Goal: Task Accomplishment & Management: Complete application form

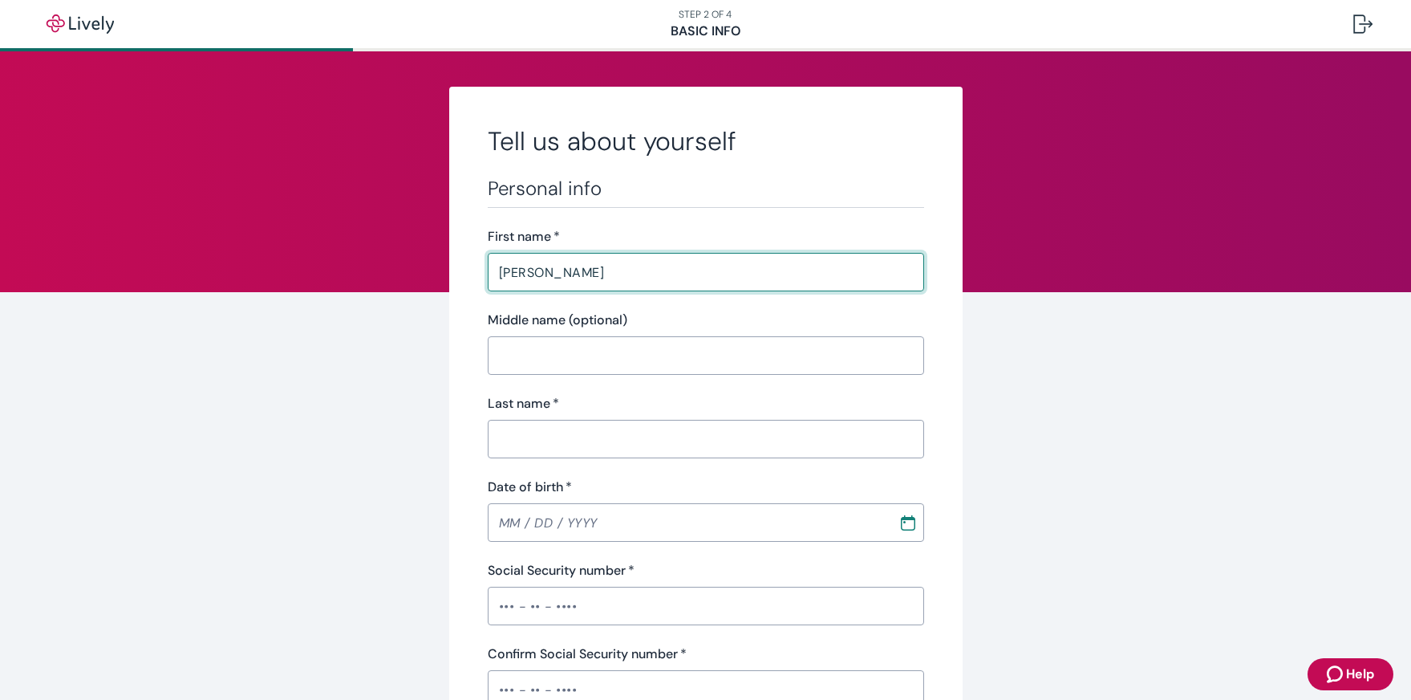
type input "[PERSON_NAME]"
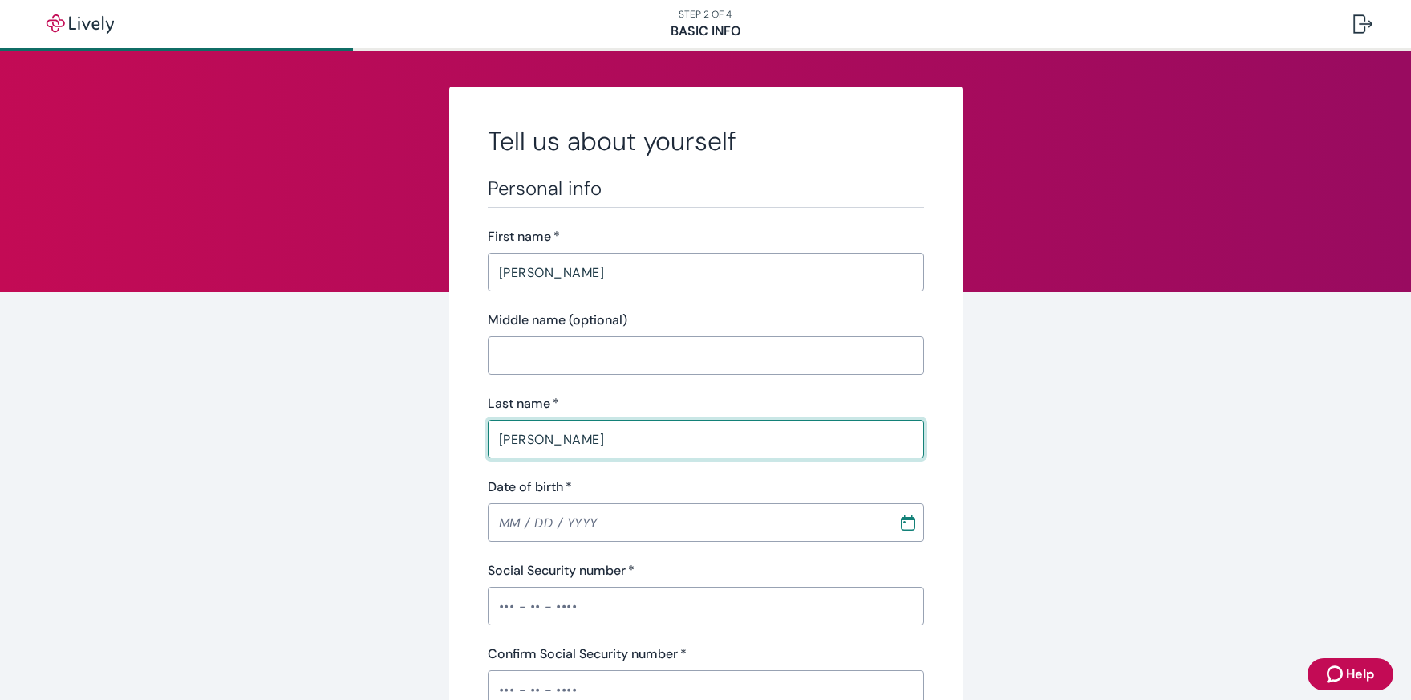
type input "[PERSON_NAME]"
type input "MM / DD / YYYY"
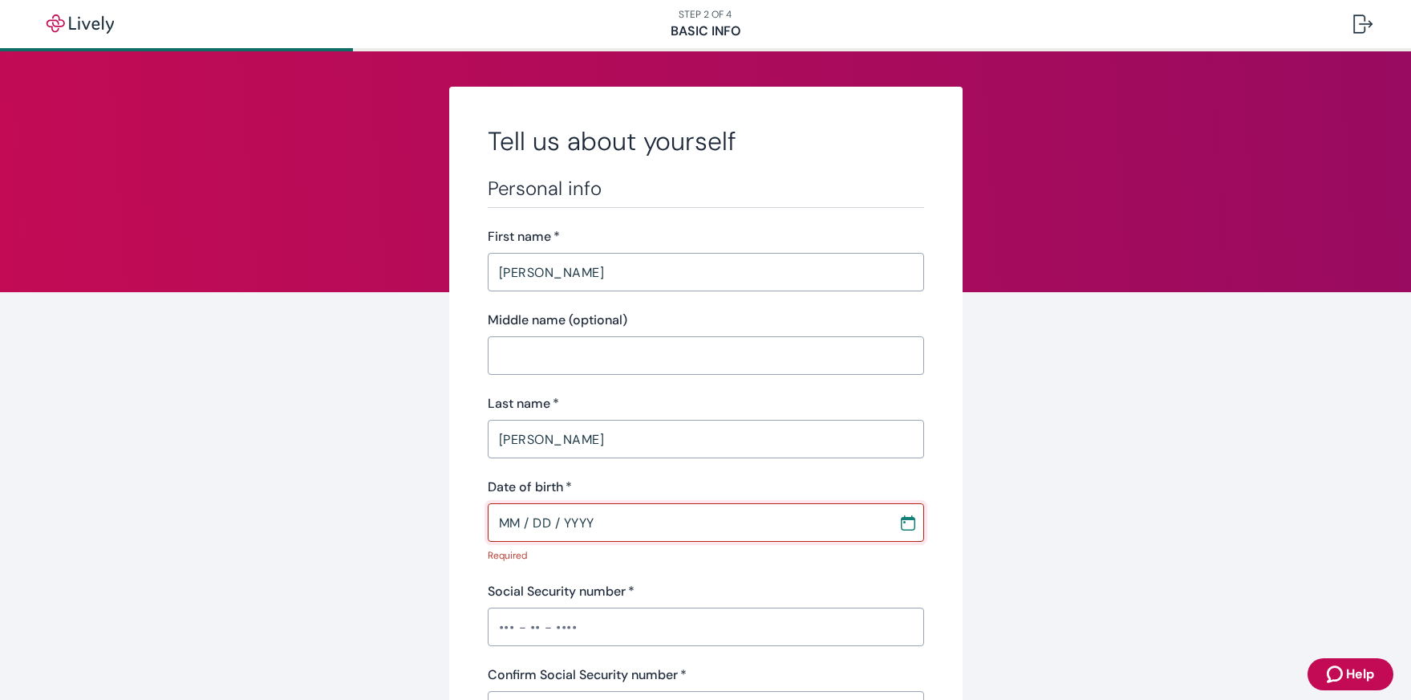
click at [691, 515] on input "MM / DD / YYYY" at bounding box center [687, 522] width 399 height 32
click at [515, 517] on input "MM / DD / YYYY" at bounding box center [687, 522] width 399 height 32
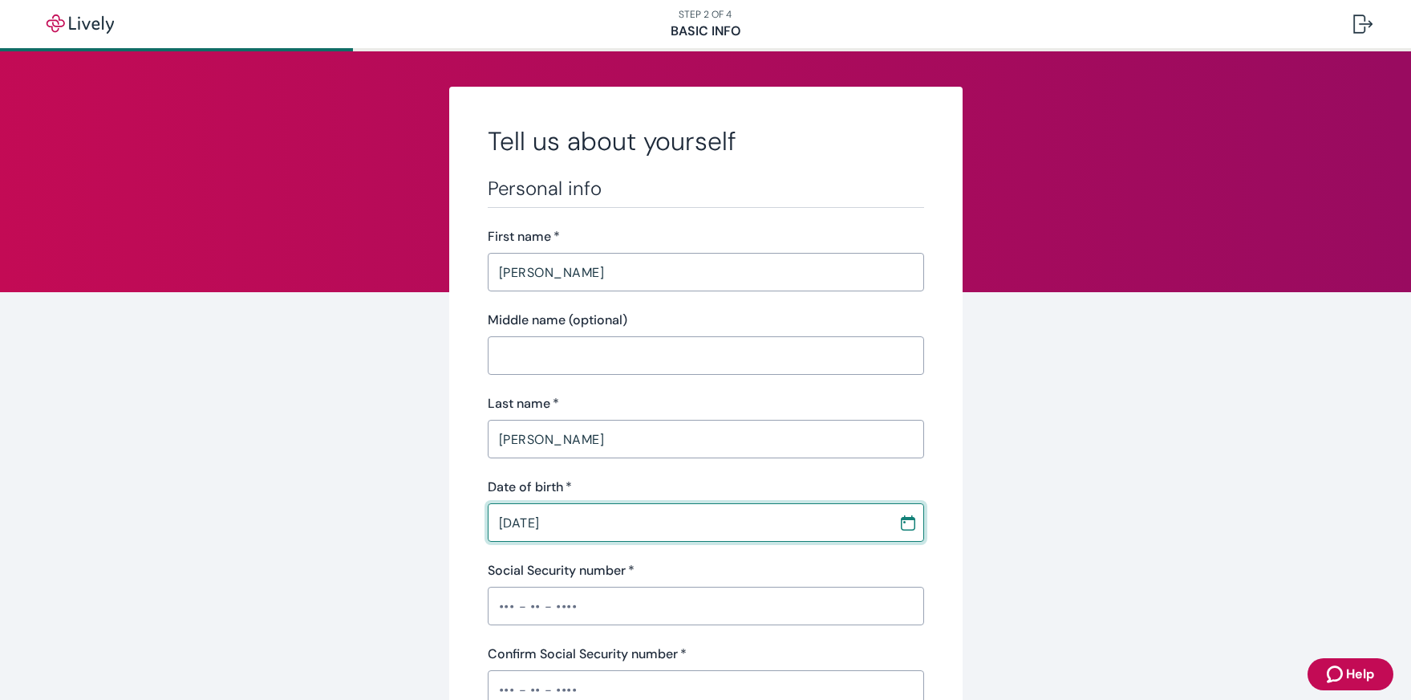
type input "[DATE]"
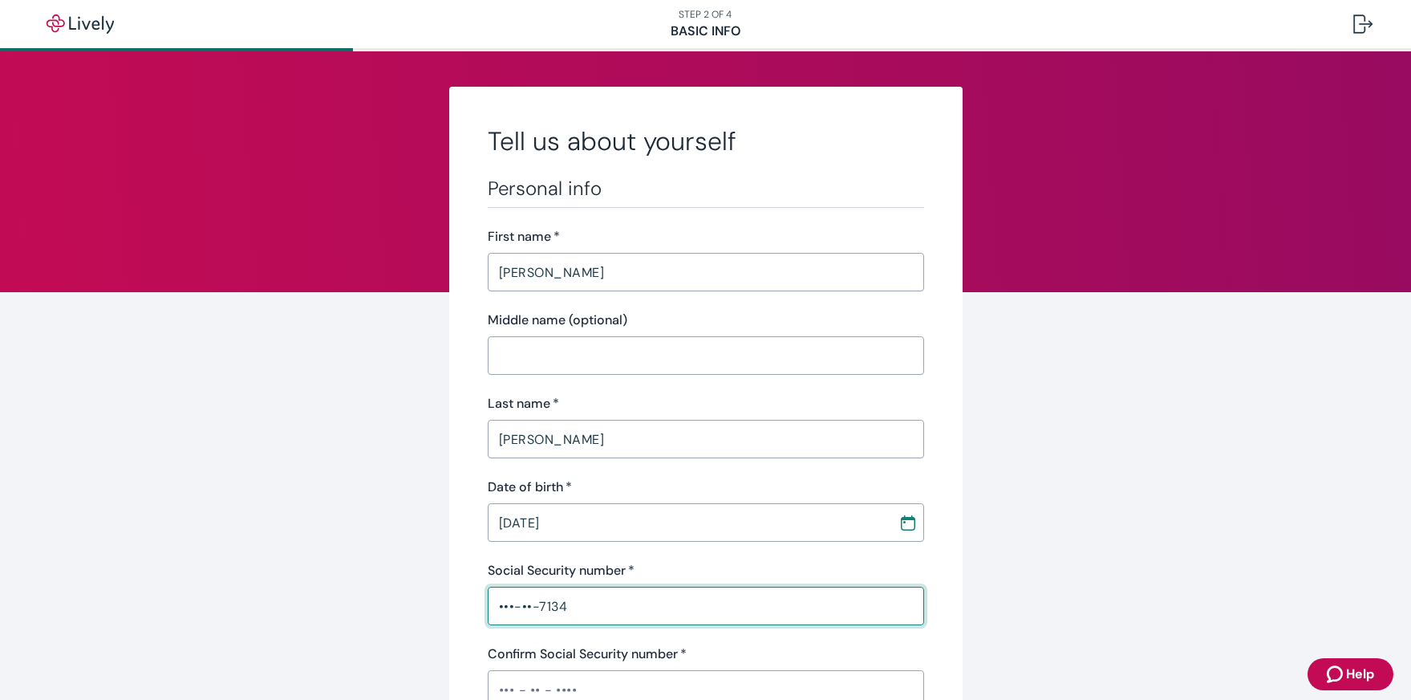
type input "•••-••-7134"
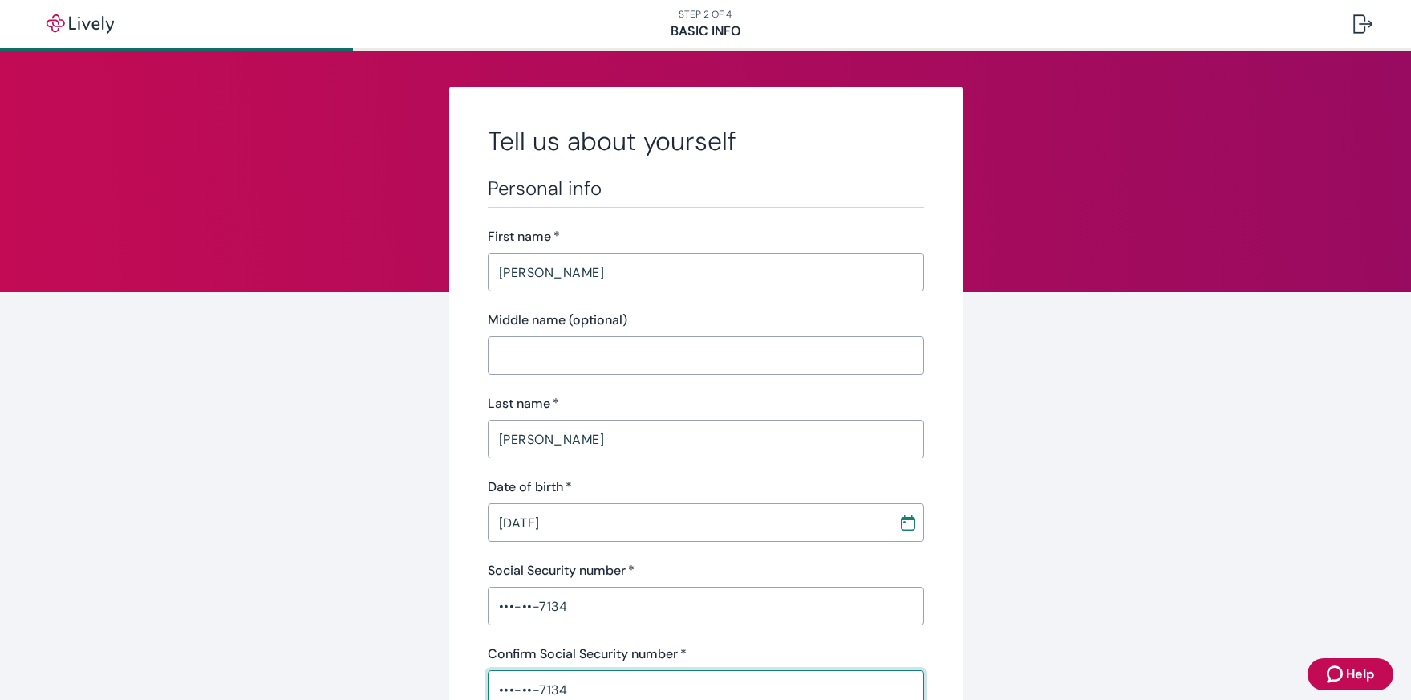
type input "•••-••-7134"
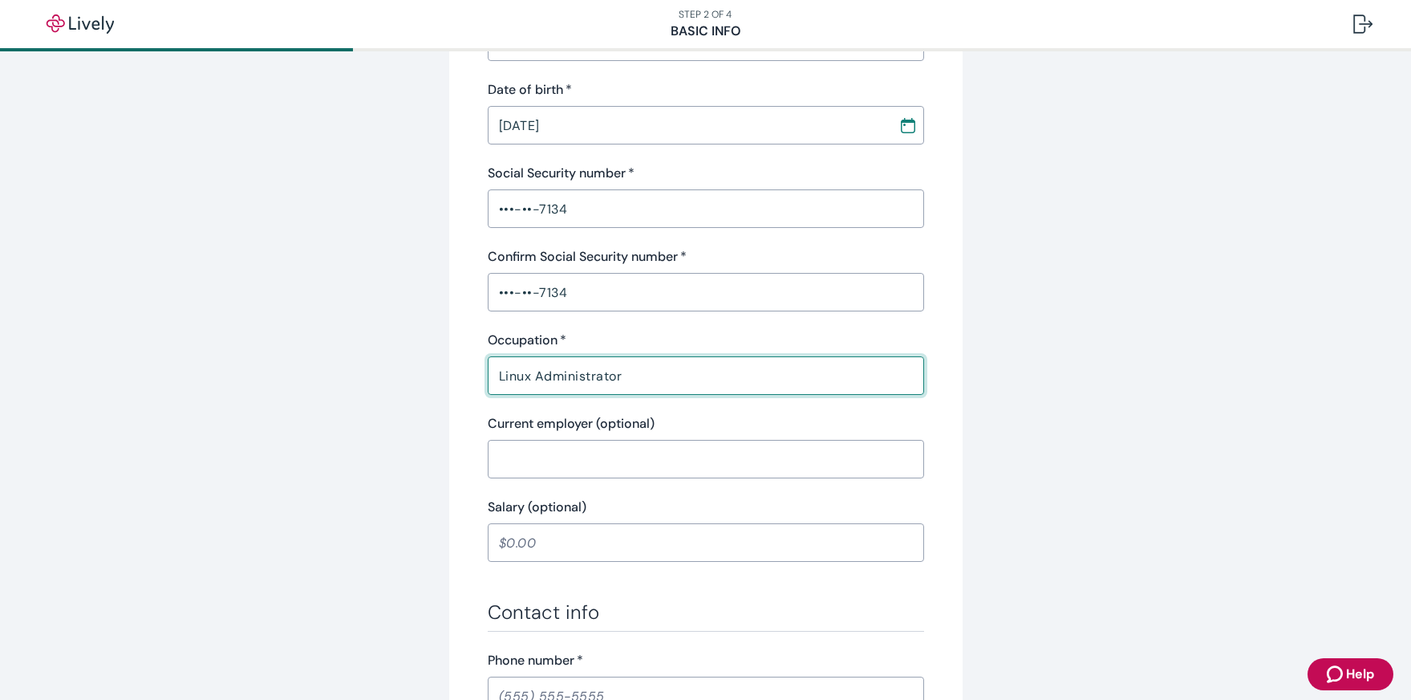
type input "Linux Administrator"
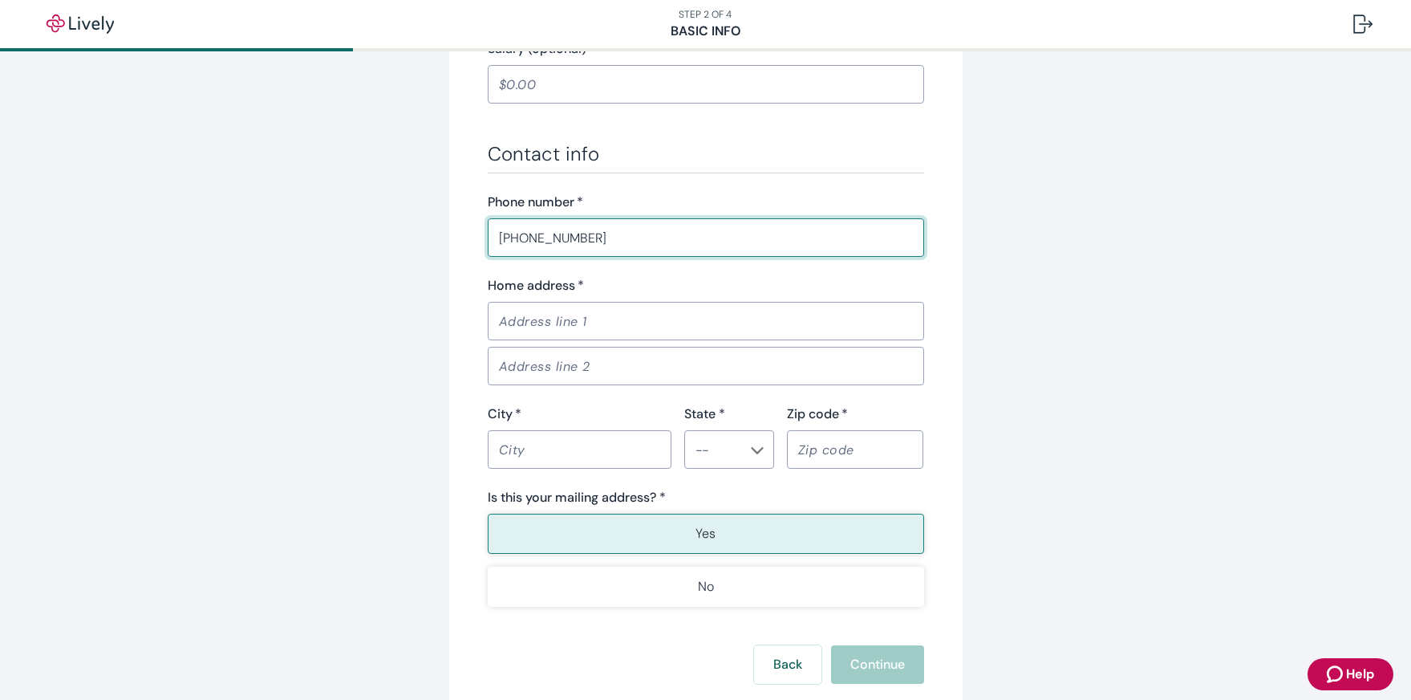
scroll to position [907, 0]
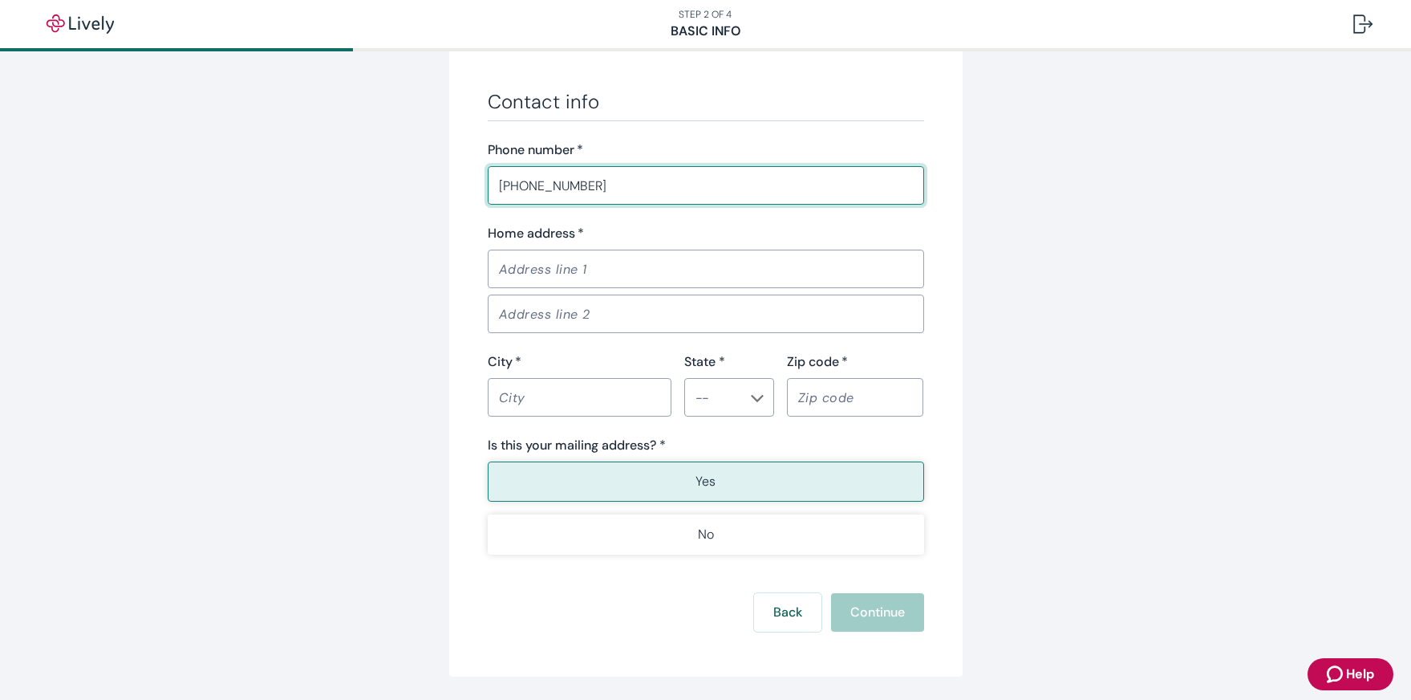
type input "[PHONE_NUMBER]"
click at [773, 278] on input "Home address   *" at bounding box center [706, 269] width 436 height 32
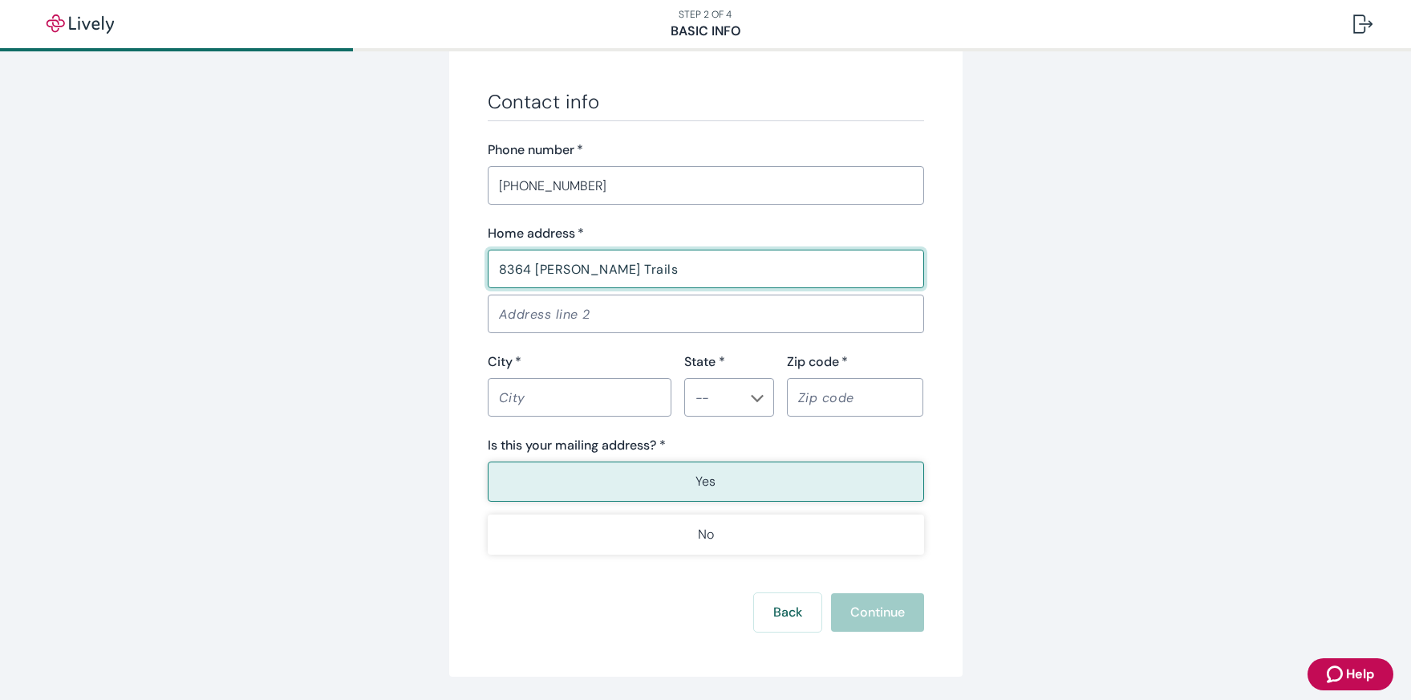
type input "8364 [PERSON_NAME] Trails"
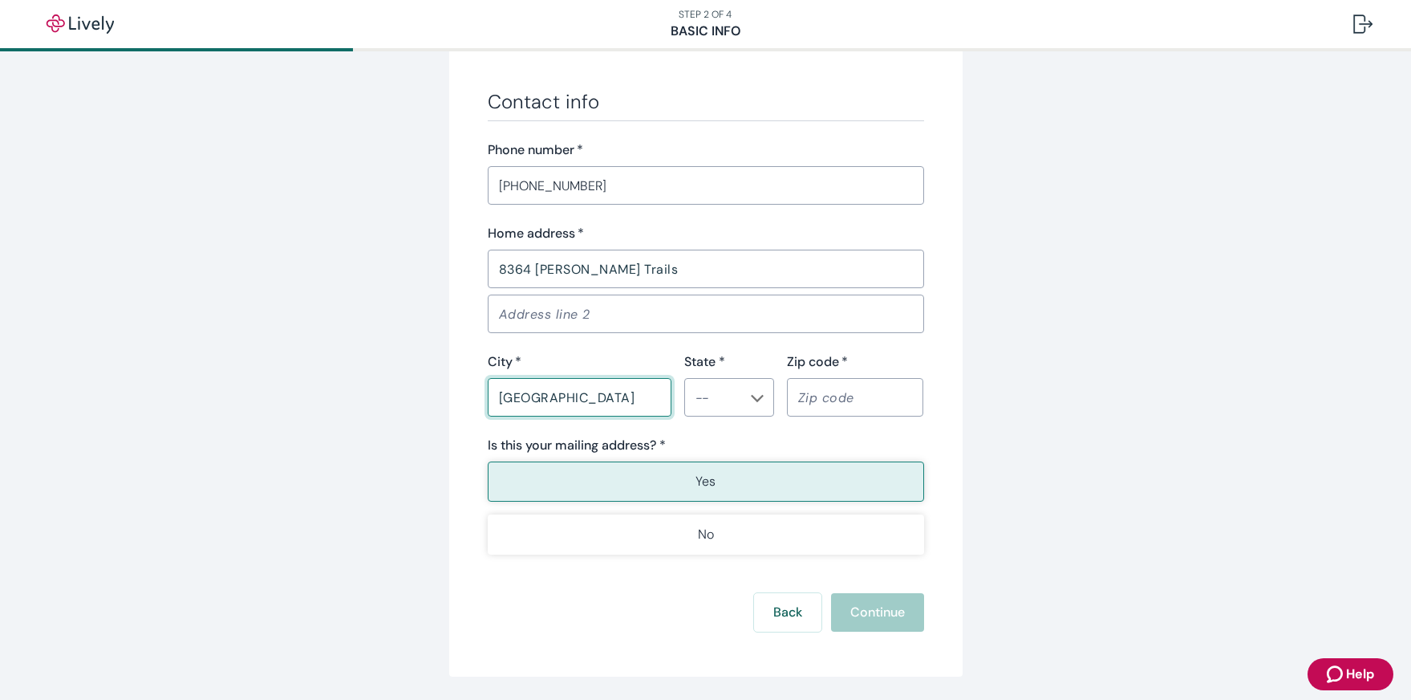
type input "[GEOGRAPHIC_DATA]"
type input "OH"
type input "45068"
click at [700, 484] on p "Yes" at bounding box center [706, 481] width 20 height 19
click at [875, 612] on button "Continue" at bounding box center [877, 612] width 93 height 39
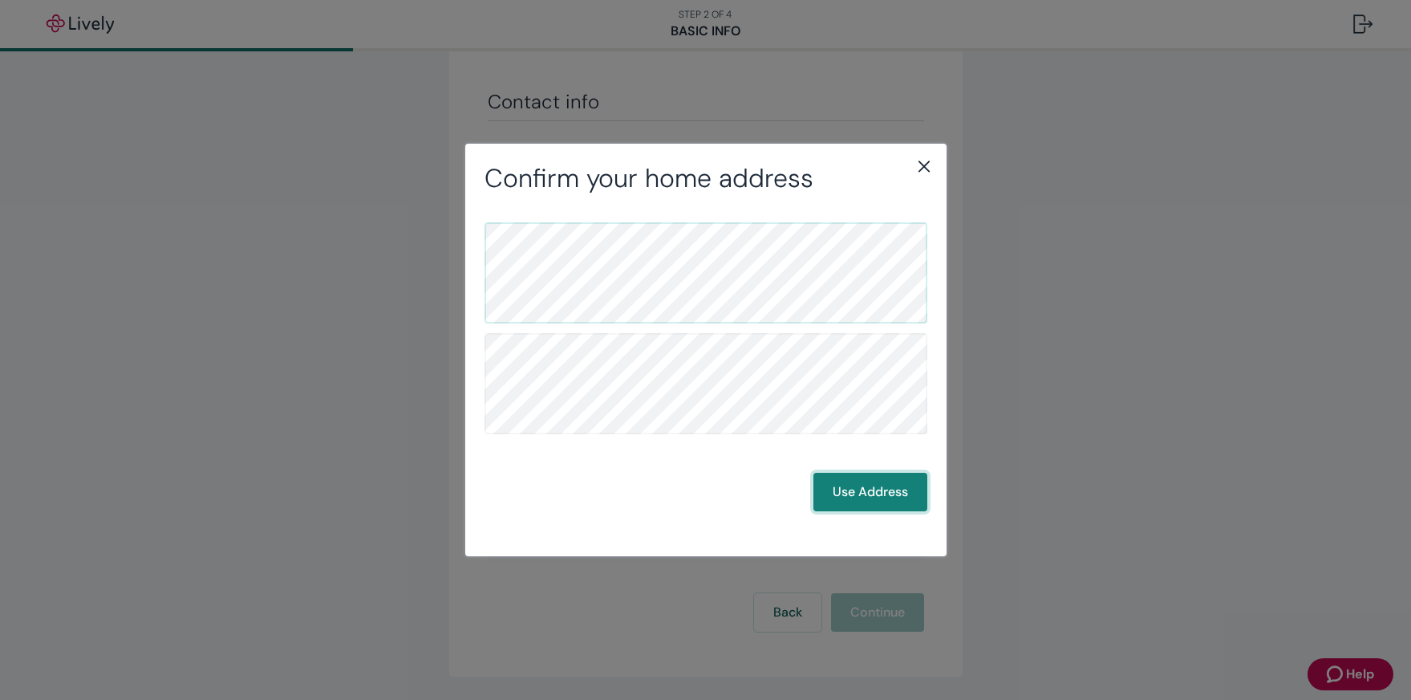
click at [894, 488] on button "Use Address" at bounding box center [870, 491] width 114 height 39
click at [894, 490] on button "Use Address" at bounding box center [870, 491] width 114 height 39
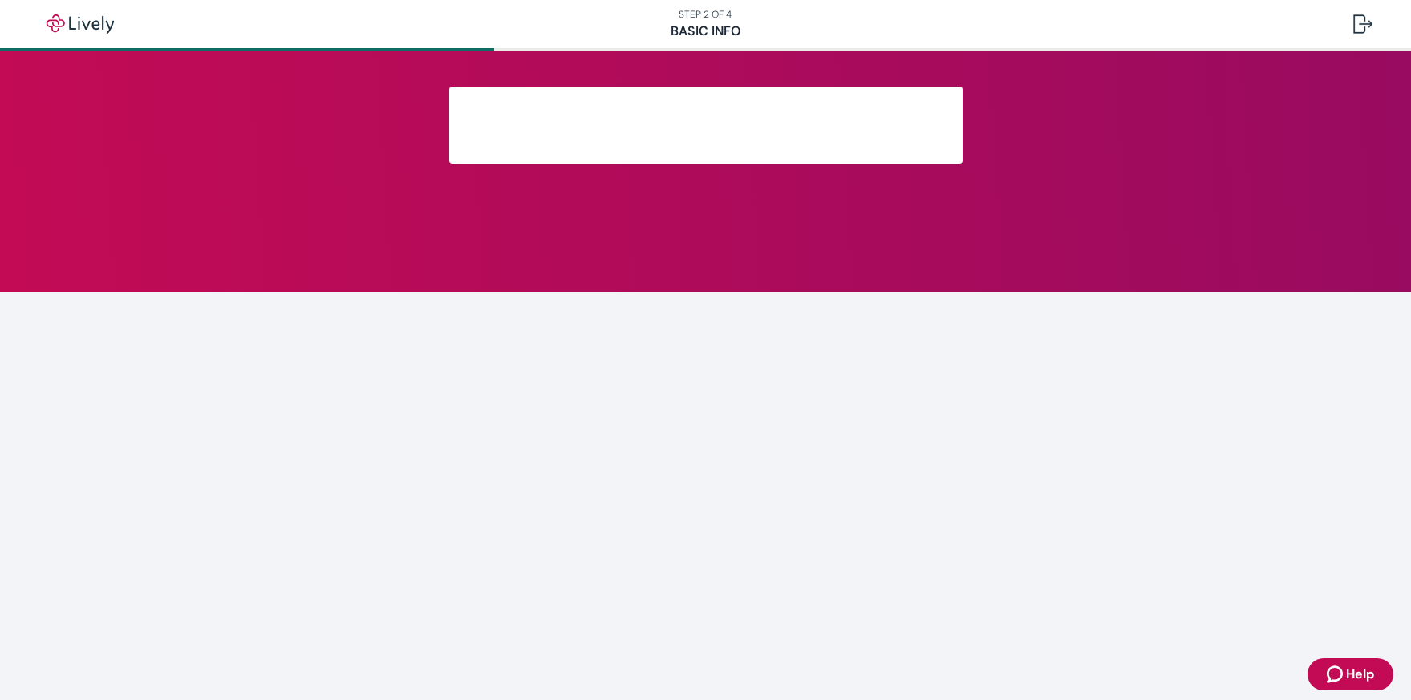
scroll to position [210, 0]
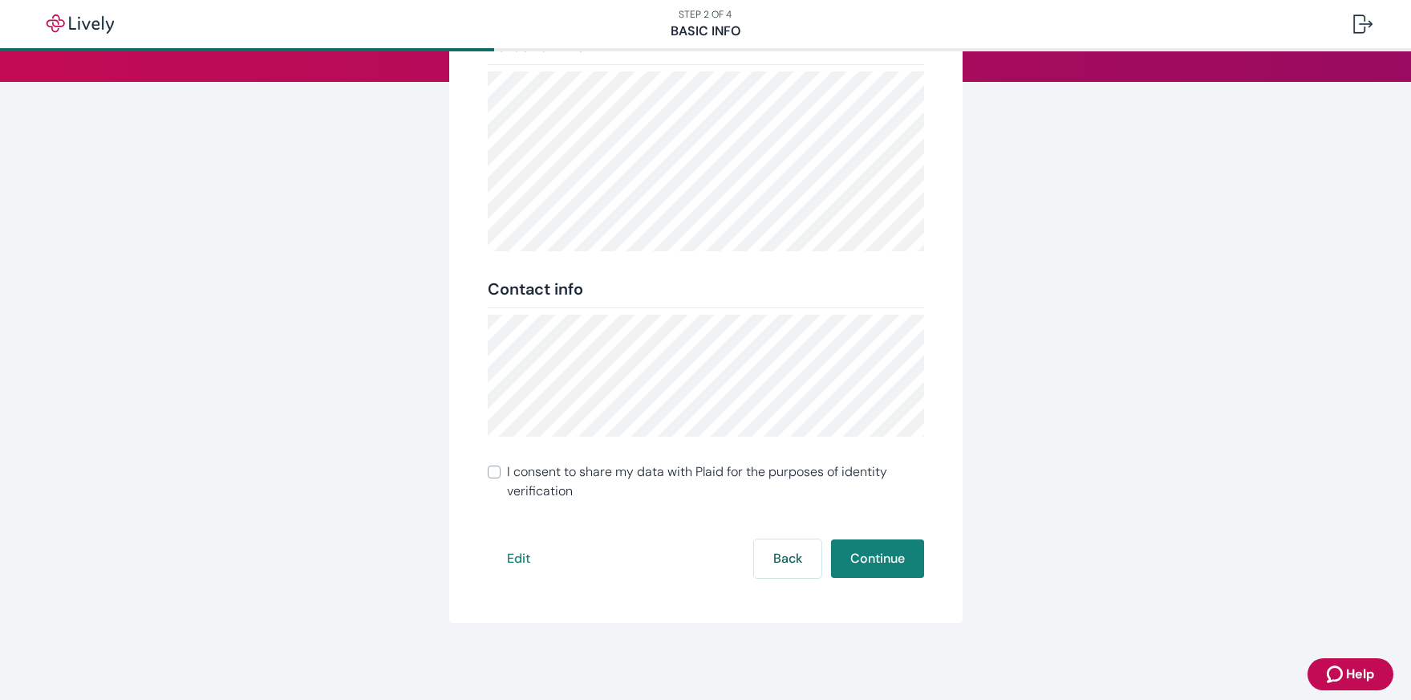
click at [493, 472] on input "I consent to share my data with Plaid for the purposes of identity verification" at bounding box center [494, 471] width 13 height 13
checkbox input "true"
click at [885, 564] on button "Continue" at bounding box center [877, 558] width 93 height 39
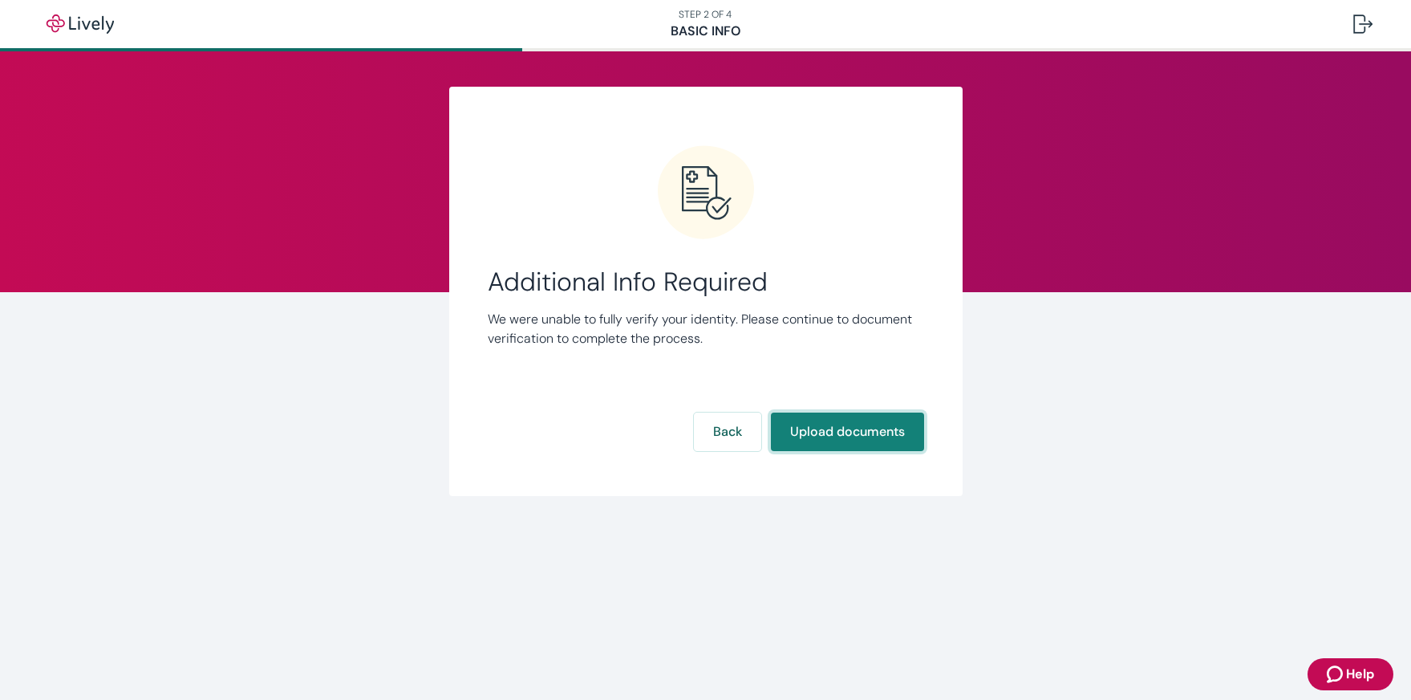
click at [840, 436] on button "Upload documents" at bounding box center [847, 431] width 153 height 39
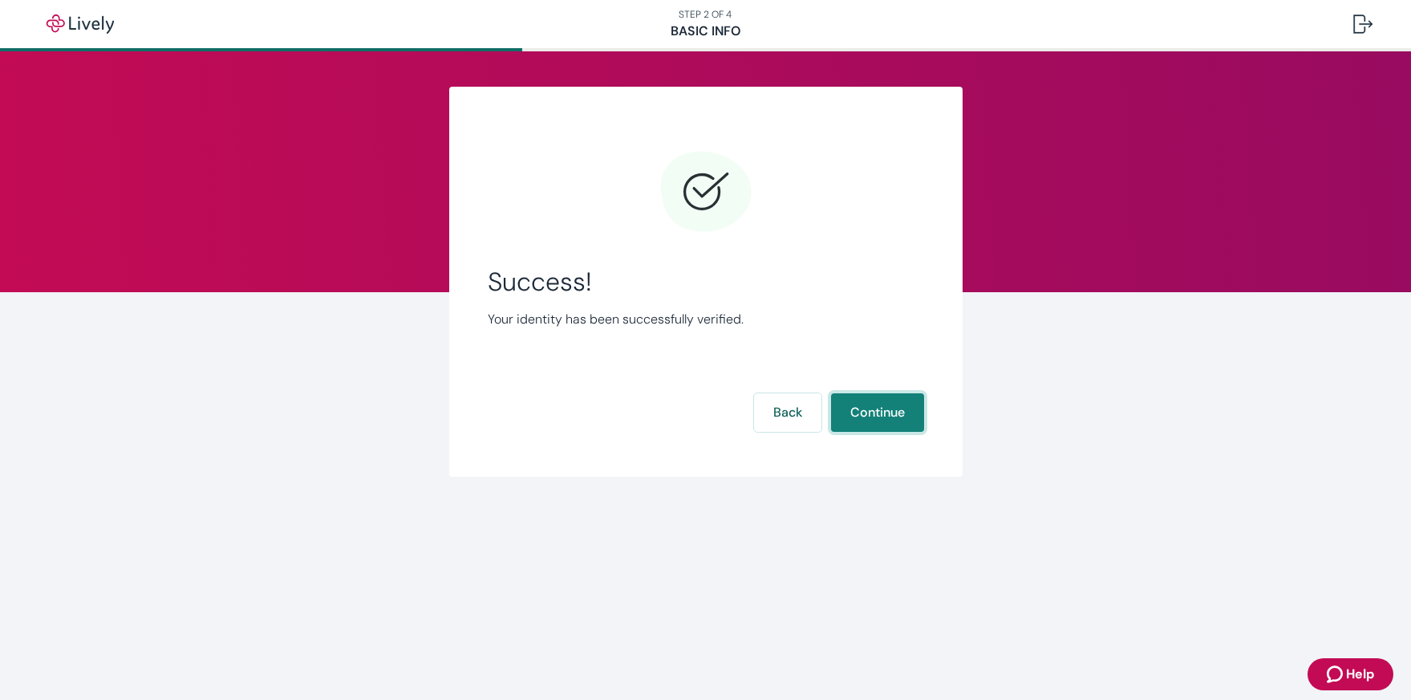
click at [858, 413] on button "Continue" at bounding box center [877, 412] width 93 height 39
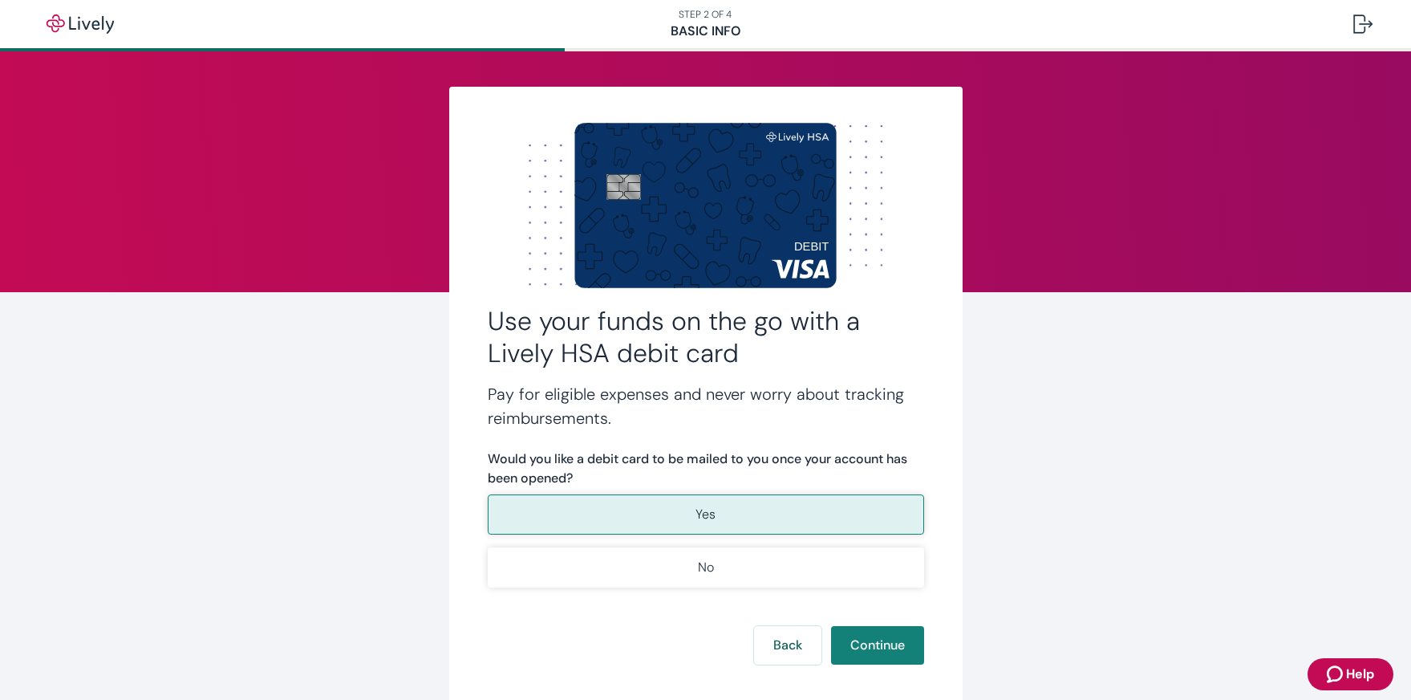
click at [719, 517] on button "Yes" at bounding box center [706, 514] width 436 height 40
click at [877, 647] on button "Continue" at bounding box center [877, 645] width 93 height 39
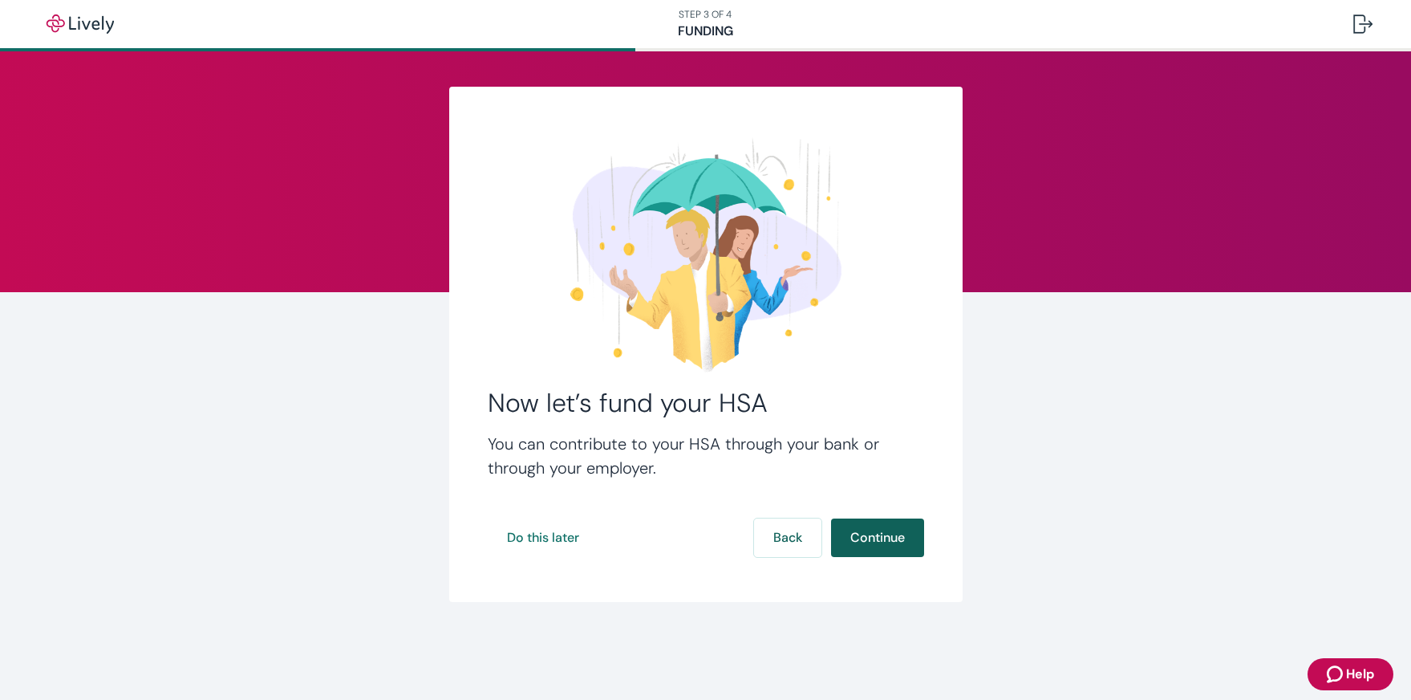
click at [874, 535] on button "Continue" at bounding box center [877, 537] width 93 height 39
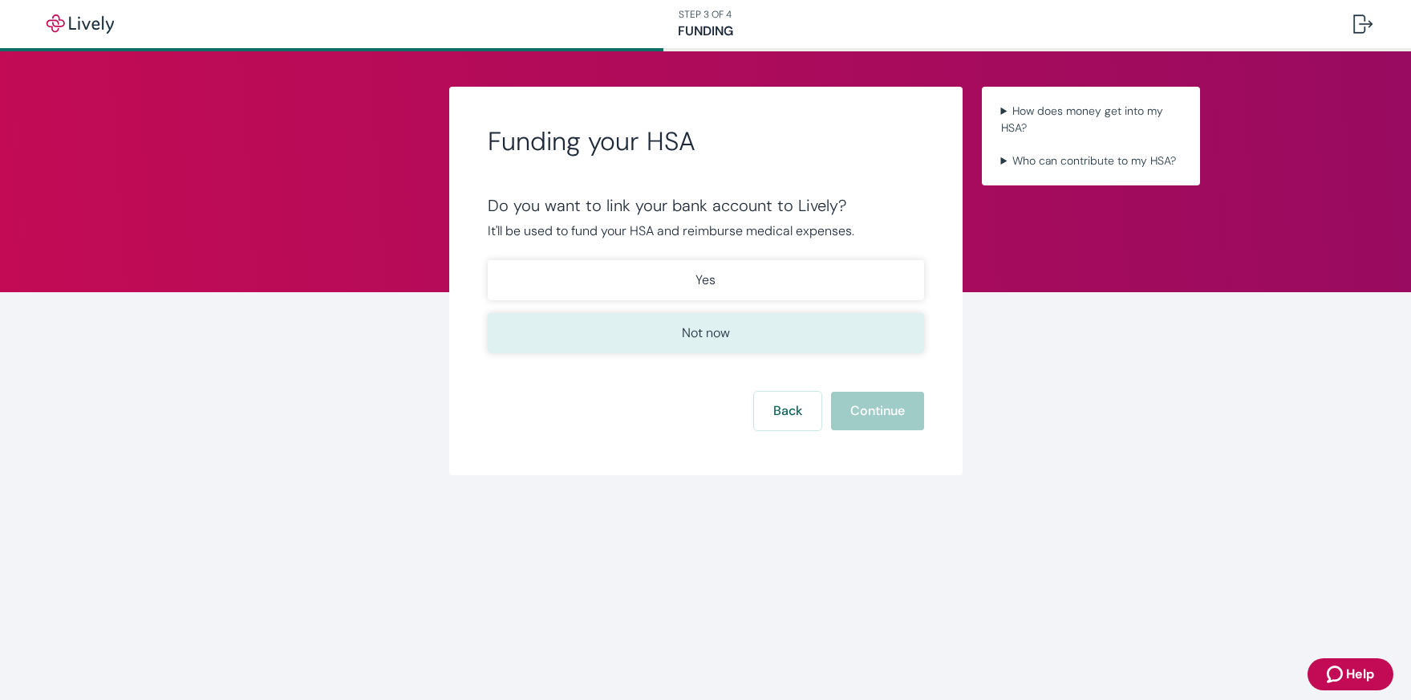
click at [712, 339] on p "Not now" at bounding box center [706, 332] width 48 height 19
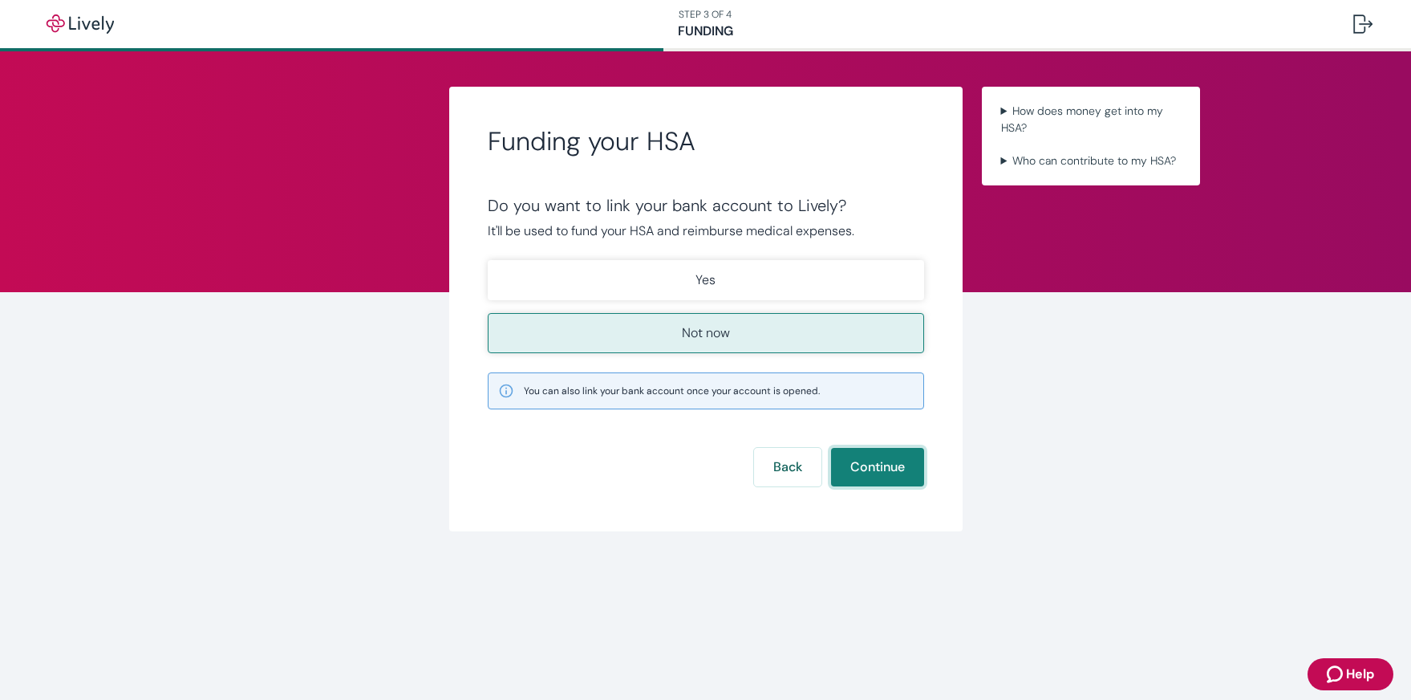
click at [898, 472] on button "Continue" at bounding box center [877, 467] width 93 height 39
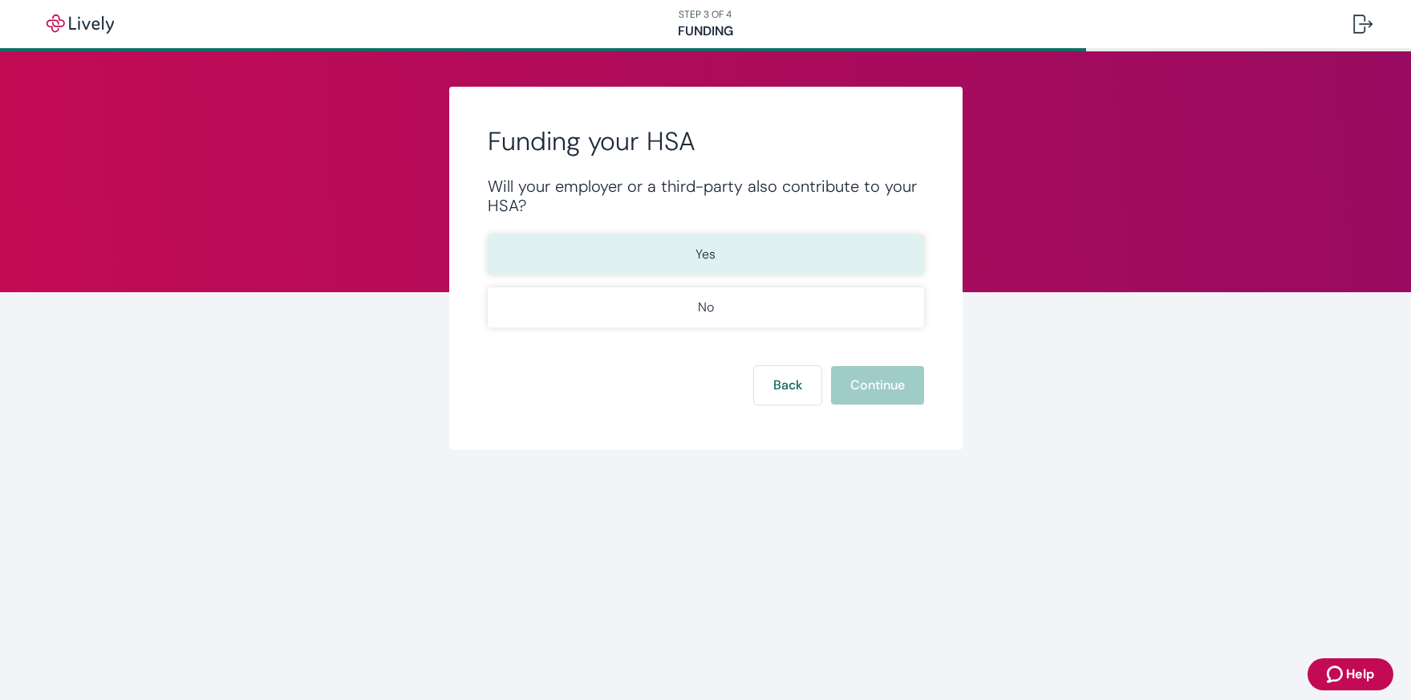
click at [792, 246] on button "Yes" at bounding box center [706, 254] width 436 height 40
click at [870, 383] on button "Continue" at bounding box center [877, 385] width 93 height 39
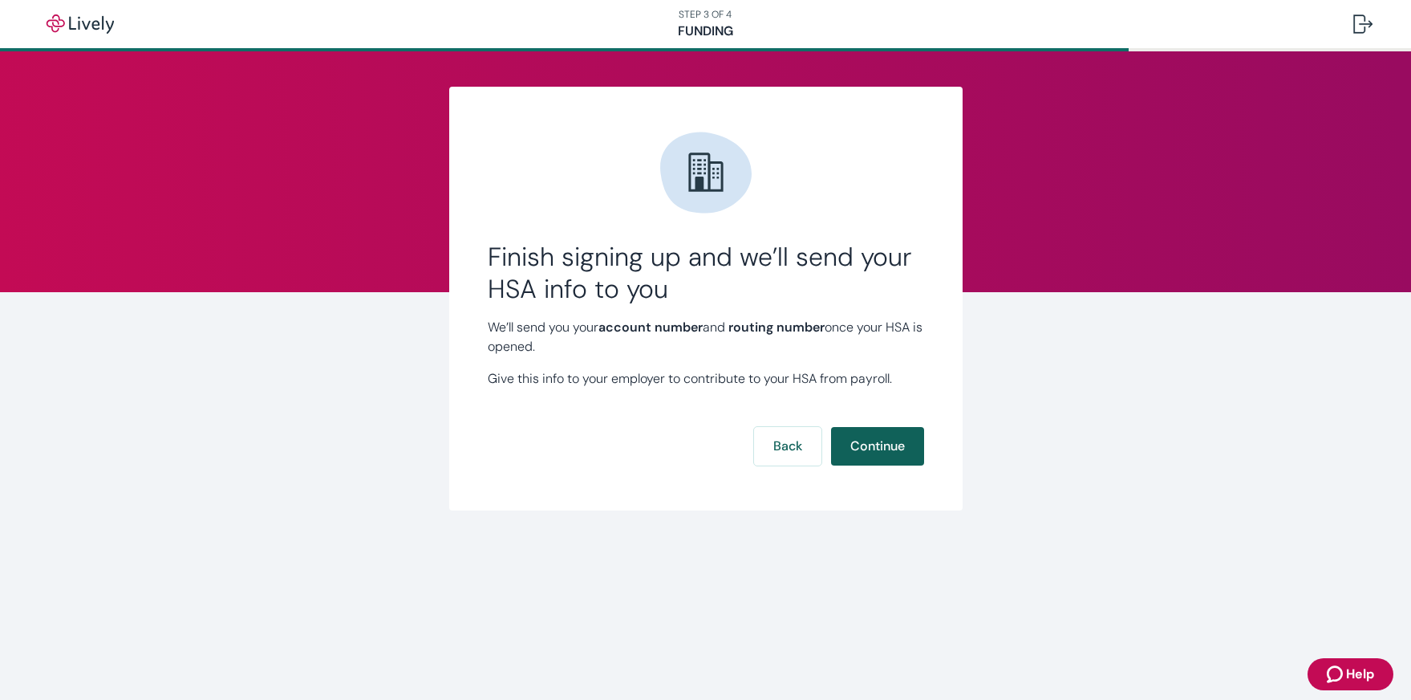
click at [886, 448] on button "Continue" at bounding box center [877, 446] width 93 height 39
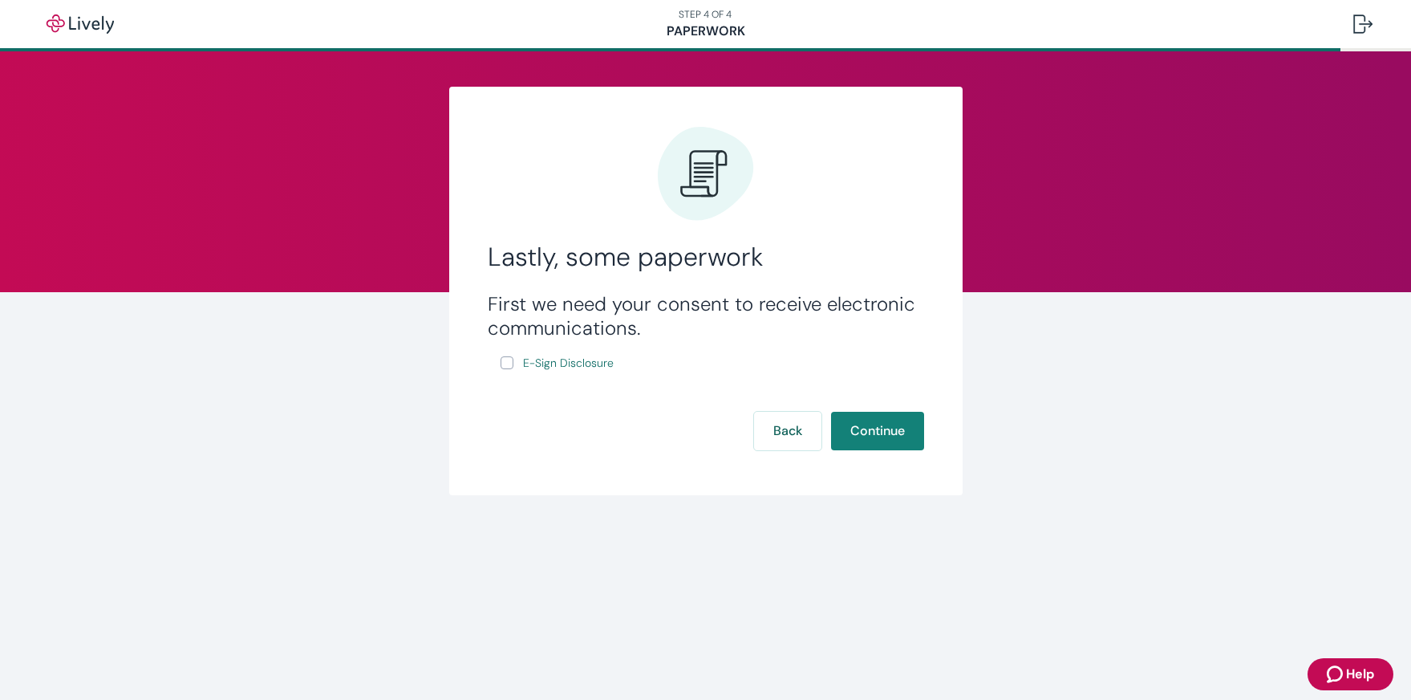
click at [500, 362] on div "First we need your consent to receive electronic communications. E-Sign Disclos…" at bounding box center [706, 332] width 436 height 81
click at [505, 363] on input "E-Sign Disclosure" at bounding box center [507, 362] width 13 height 13
checkbox input "true"
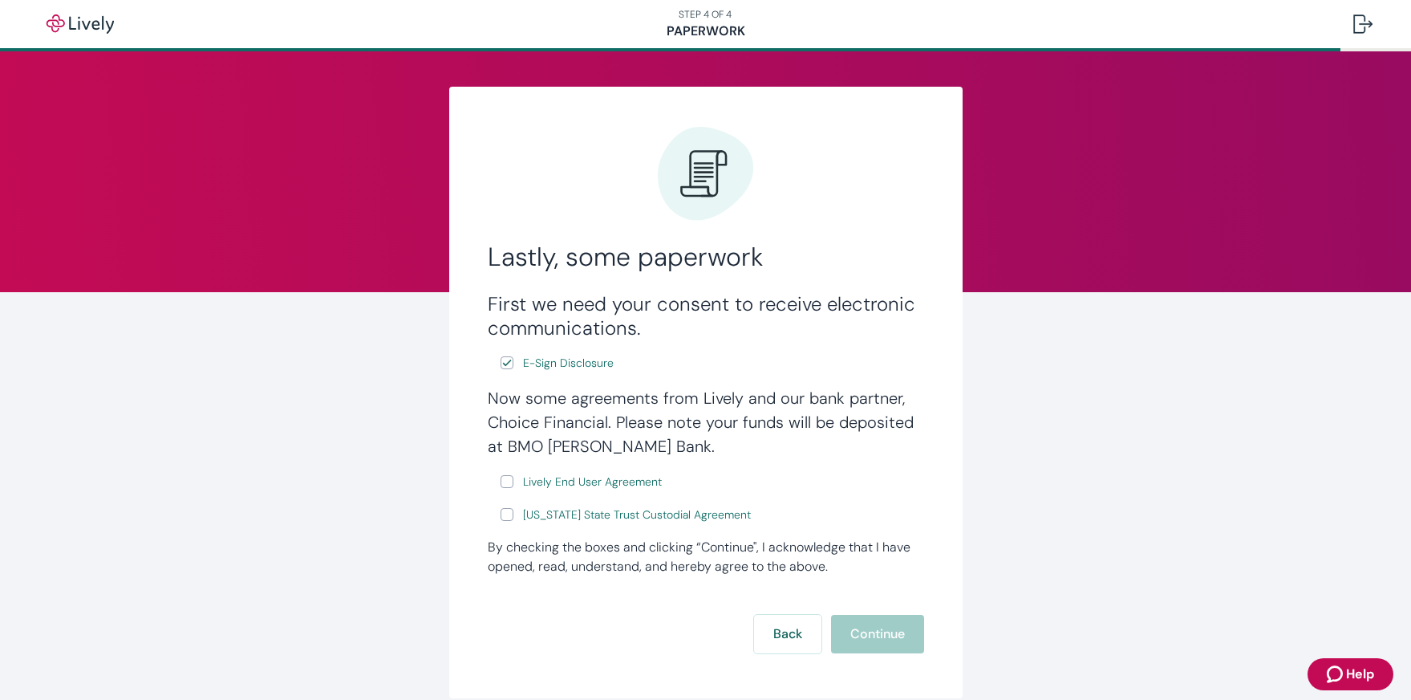
click at [512, 481] on input "Lively End User Agreement" at bounding box center [507, 481] width 13 height 13
checkbox input "true"
click at [509, 517] on input "[US_STATE] State Trust Custodial Agreement" at bounding box center [507, 514] width 13 height 13
checkbox input "true"
click at [874, 642] on button "Continue" at bounding box center [877, 633] width 93 height 39
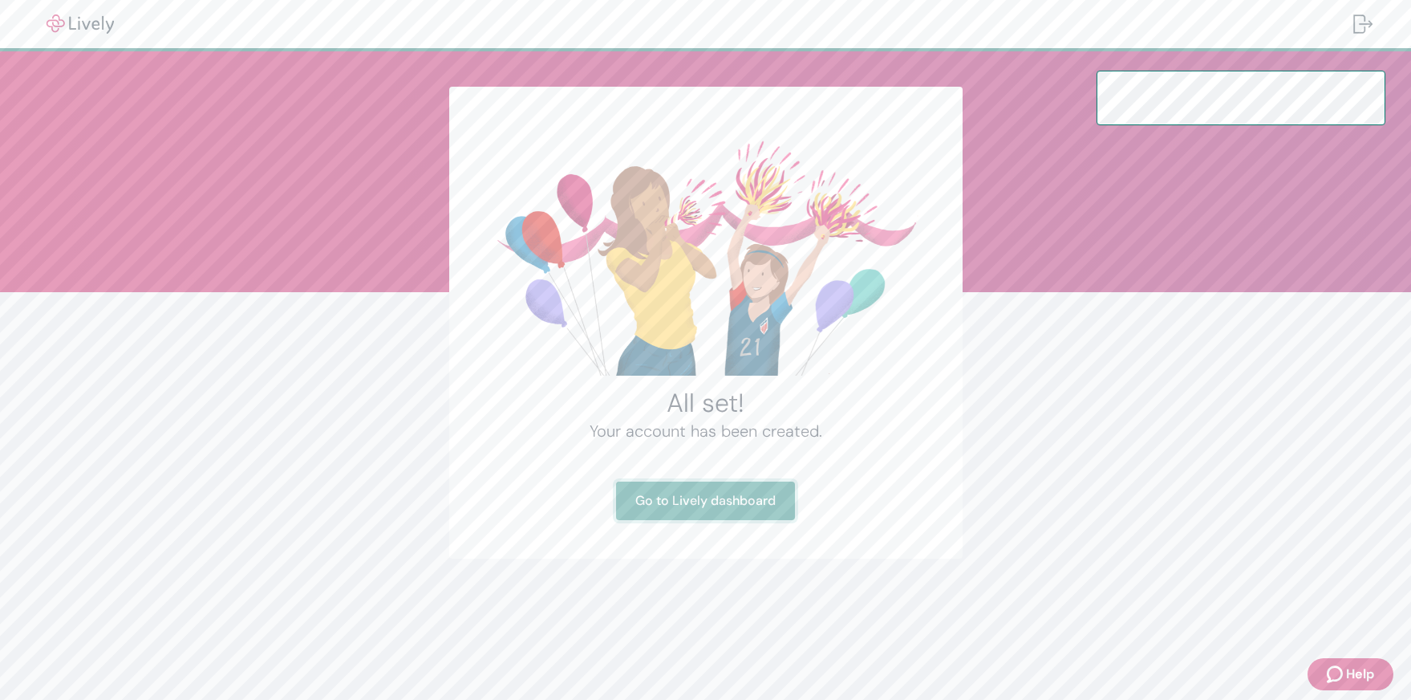
click at [739, 501] on link "Go to Lively dashboard" at bounding box center [705, 500] width 179 height 39
